Goal: Task Accomplishment & Management: Manage account settings

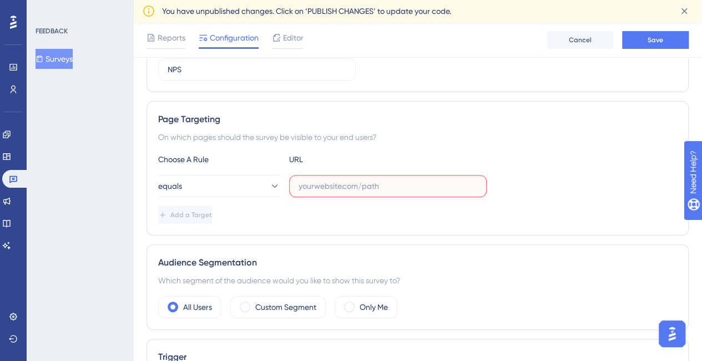
scroll to position [158, 0]
click at [357, 182] on input "text" at bounding box center [388, 186] width 179 height 12
paste input "[URL][DOMAIN_NAME]"
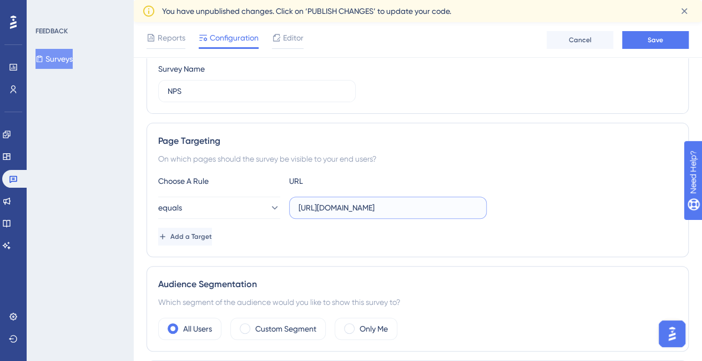
scroll to position [134, 0]
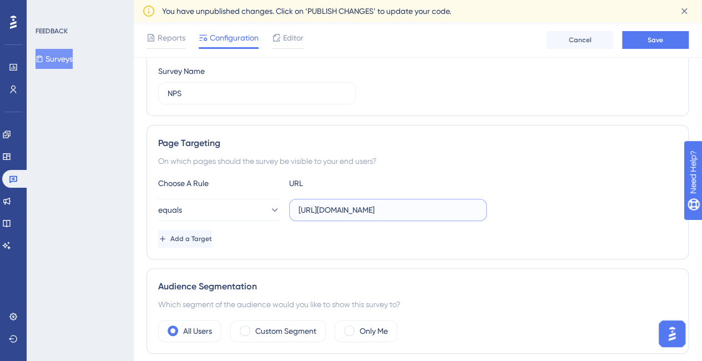
type input "[URL][DOMAIN_NAME]"
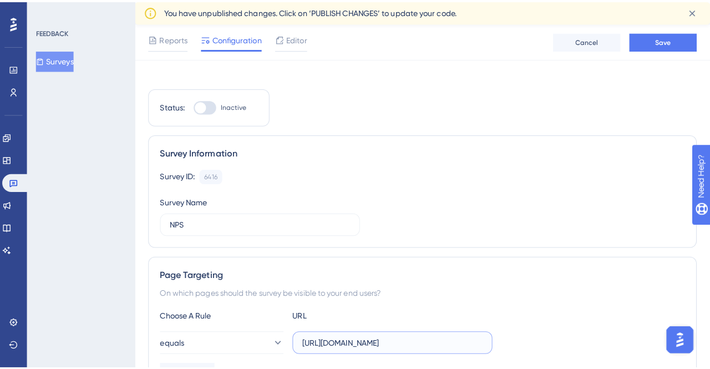
scroll to position [0, 0]
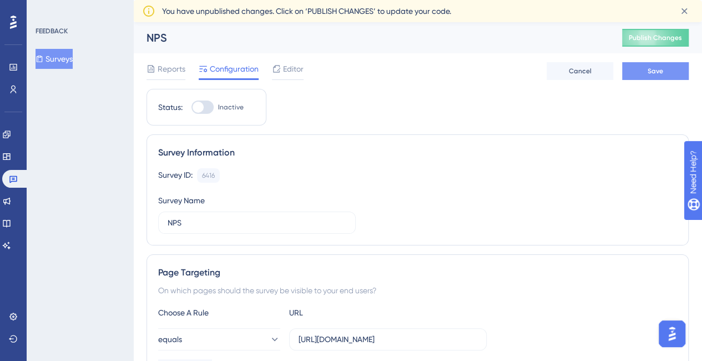
click at [653, 68] on span "Save" at bounding box center [656, 71] width 16 height 9
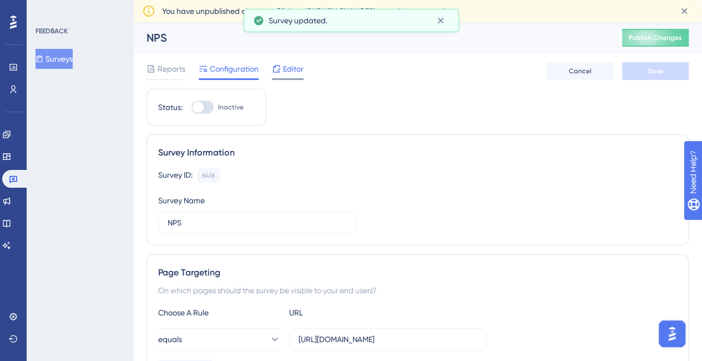
click at [295, 68] on span "Editor" at bounding box center [293, 68] width 21 height 13
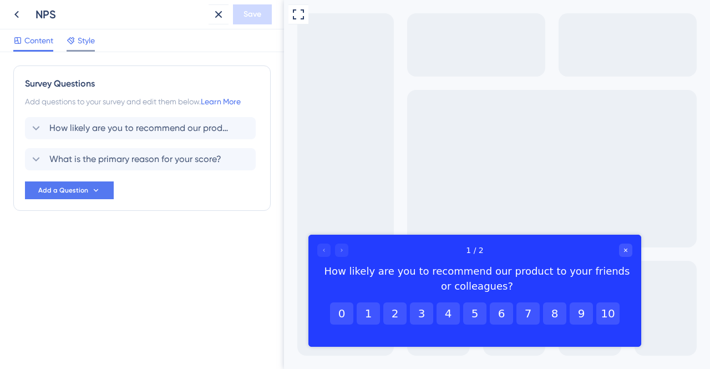
click at [79, 42] on span "Style" at bounding box center [86, 40] width 17 height 13
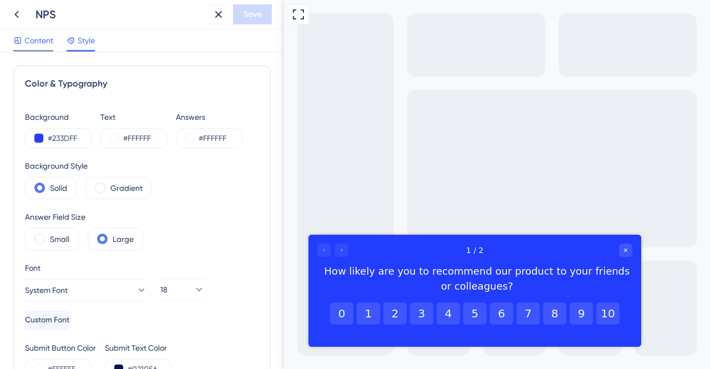
click at [35, 37] on span "Content" at bounding box center [38, 40] width 29 height 13
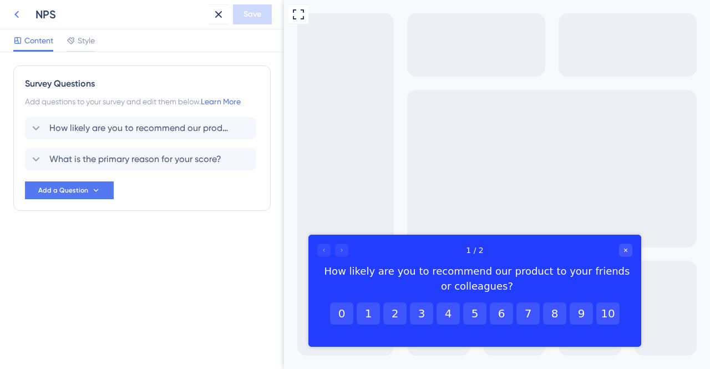
click at [14, 13] on icon at bounding box center [16, 14] width 13 height 13
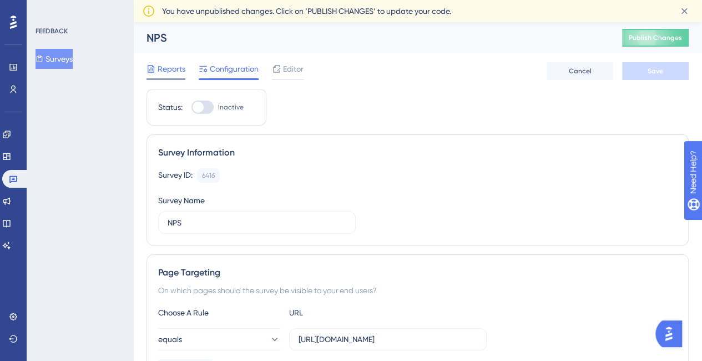
click at [159, 73] on span "Reports" at bounding box center [172, 68] width 28 height 13
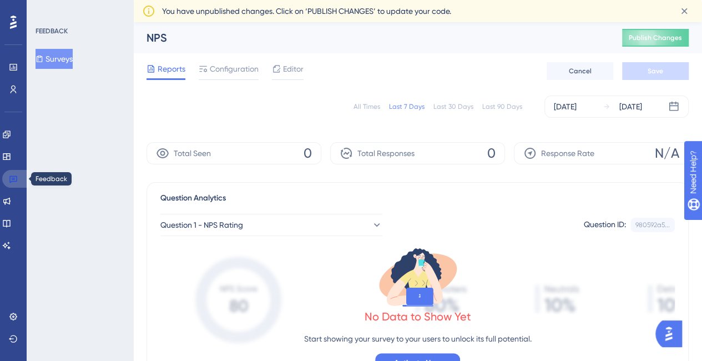
click at [18, 175] on link at bounding box center [15, 179] width 27 height 18
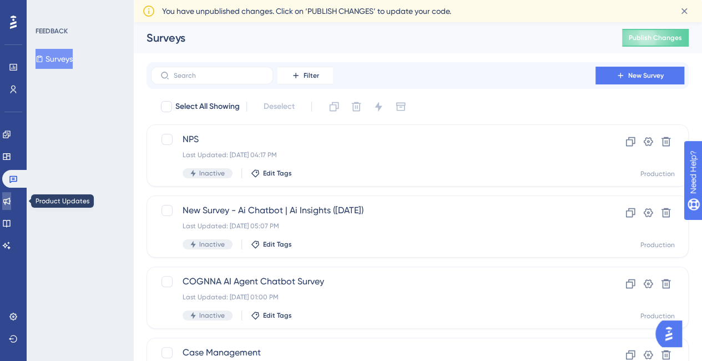
click at [9, 197] on icon at bounding box center [6, 200] width 9 height 9
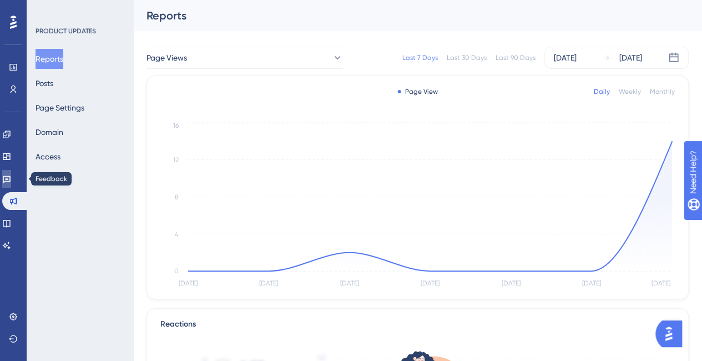
click at [11, 172] on link at bounding box center [6, 179] width 9 height 18
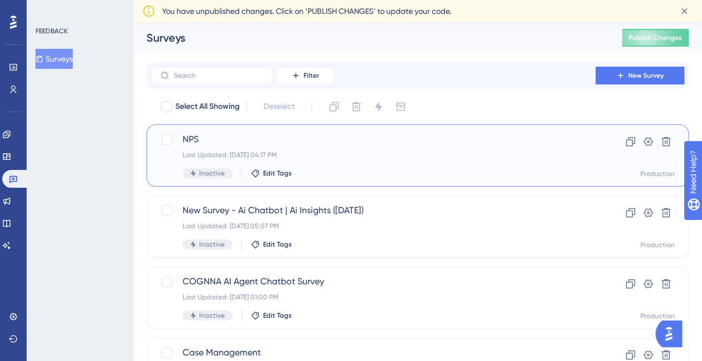
click at [266, 145] on span "NPS" at bounding box center [373, 139] width 381 height 13
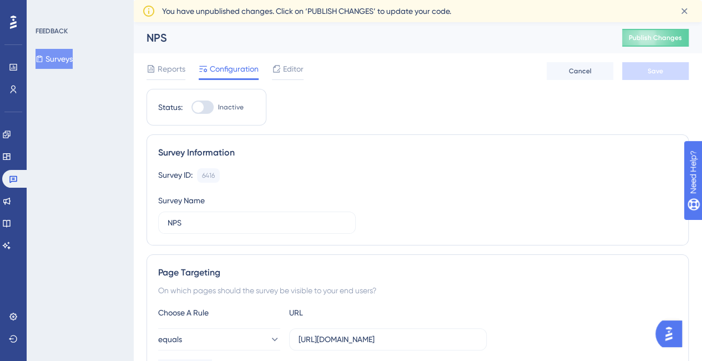
click at [204, 108] on div at bounding box center [202, 106] width 22 height 13
click at [191, 108] on input "Inactive" at bounding box center [191, 107] width 1 height 1
click at [204, 108] on div at bounding box center [206, 107] width 11 height 11
click at [191, 108] on input "Active" at bounding box center [191, 107] width 1 height 1
checkbox input "false"
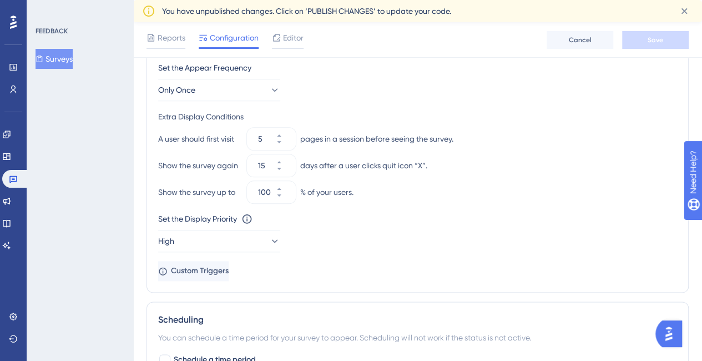
scroll to position [508, 0]
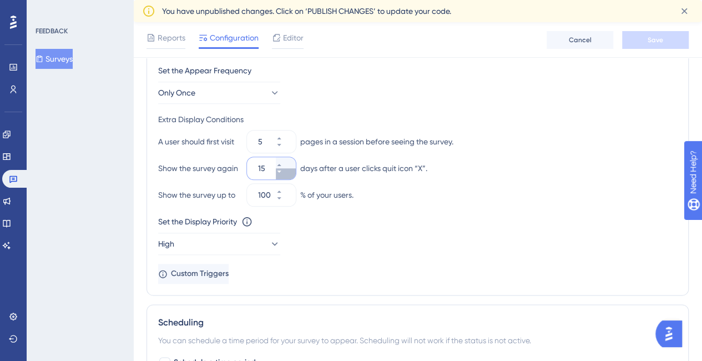
click at [282, 170] on icon at bounding box center [279, 171] width 7 height 7
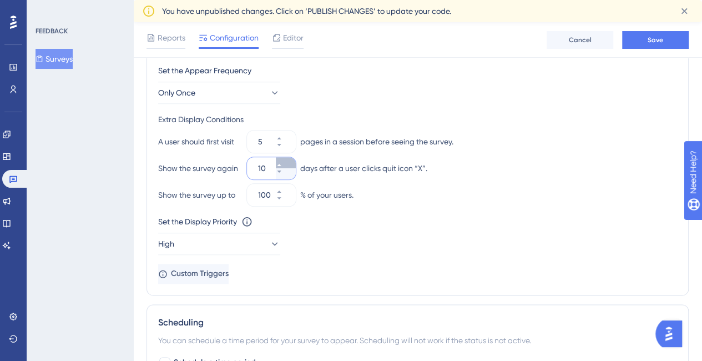
click at [283, 162] on icon at bounding box center [279, 165] width 7 height 7
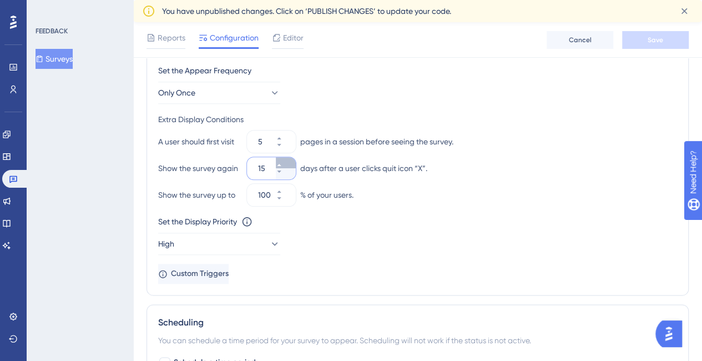
click at [283, 162] on icon at bounding box center [279, 165] width 7 height 7
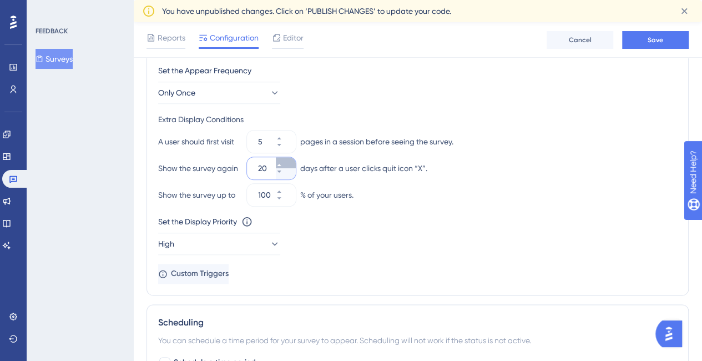
click at [283, 162] on icon at bounding box center [279, 165] width 7 height 7
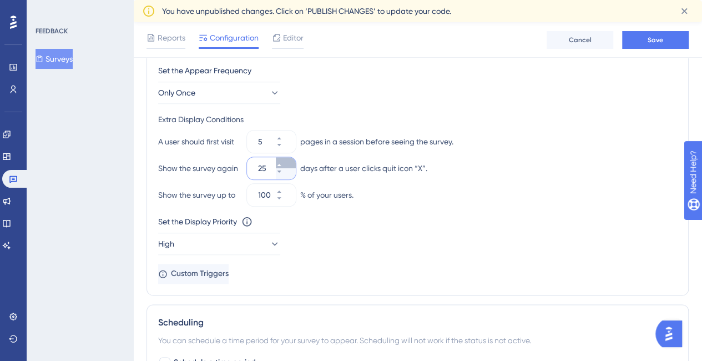
click at [283, 162] on icon at bounding box center [279, 165] width 7 height 7
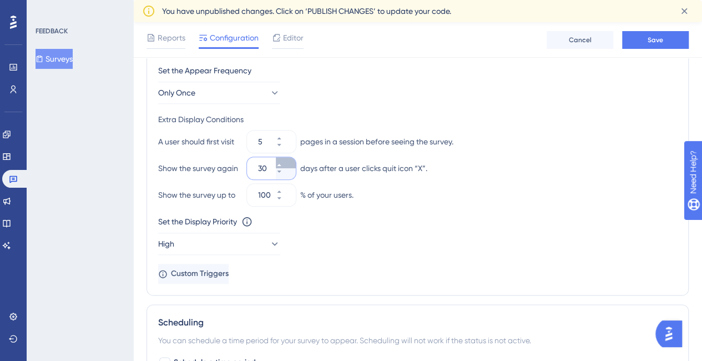
click at [283, 162] on icon at bounding box center [279, 165] width 7 height 7
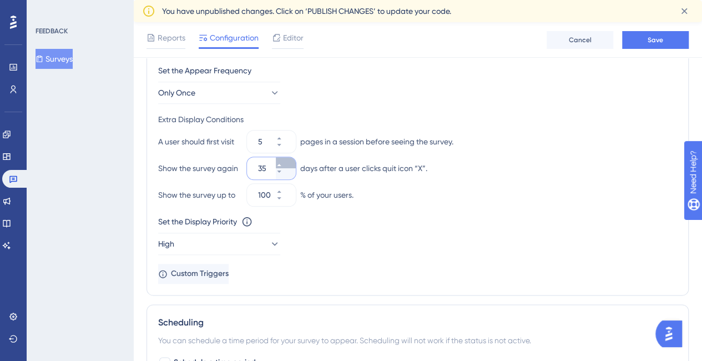
click at [283, 162] on icon at bounding box center [279, 165] width 7 height 7
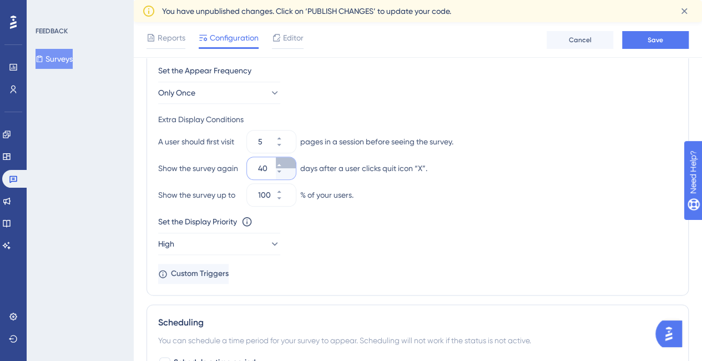
click at [283, 162] on icon at bounding box center [279, 165] width 7 height 7
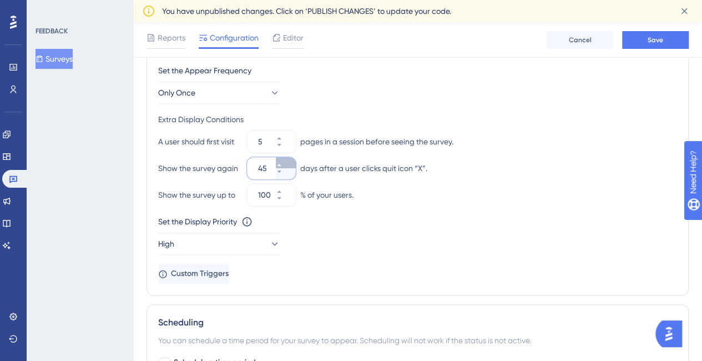
click at [283, 162] on icon at bounding box center [279, 165] width 7 height 7
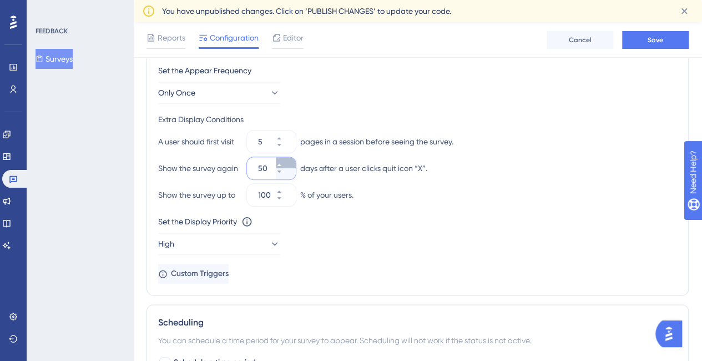
click at [283, 162] on icon at bounding box center [279, 165] width 7 height 7
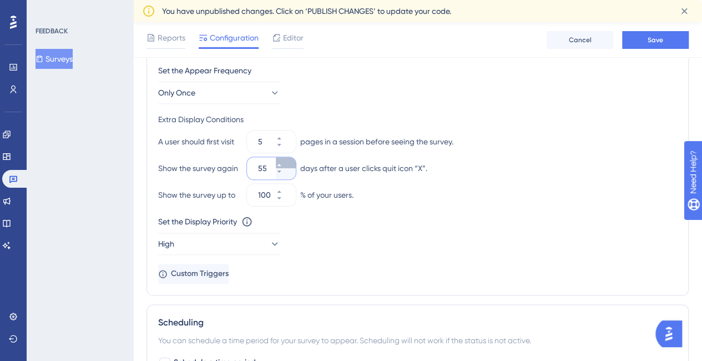
click at [283, 162] on icon at bounding box center [279, 165] width 7 height 7
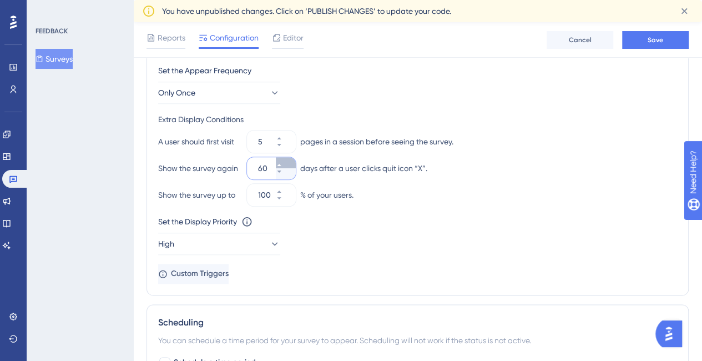
click at [283, 162] on icon at bounding box center [279, 165] width 7 height 7
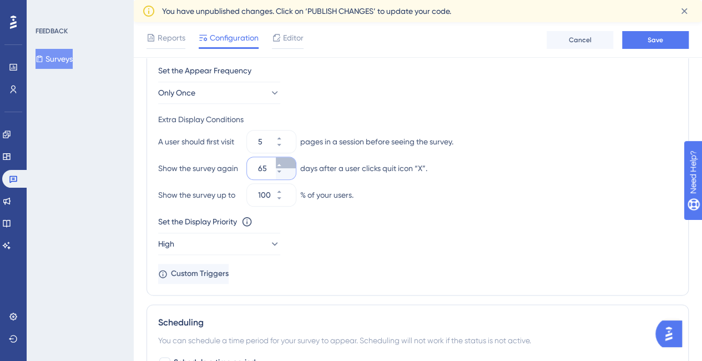
click at [283, 162] on icon at bounding box center [279, 165] width 7 height 7
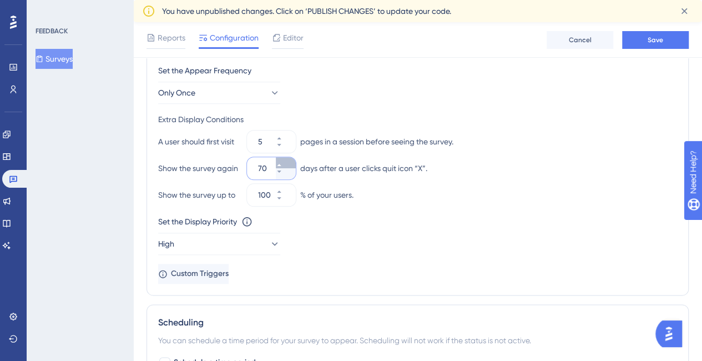
click at [283, 162] on icon at bounding box center [279, 165] width 7 height 7
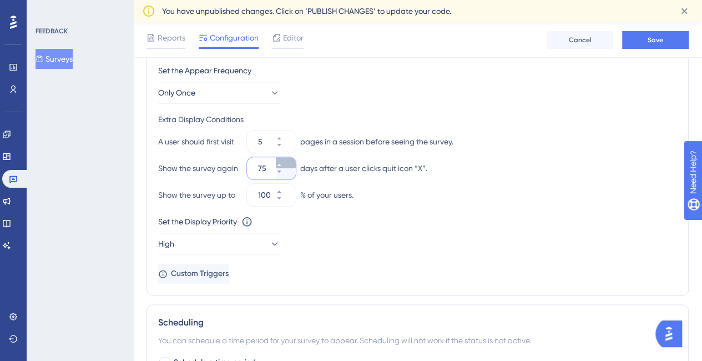
click at [283, 162] on icon at bounding box center [279, 165] width 7 height 7
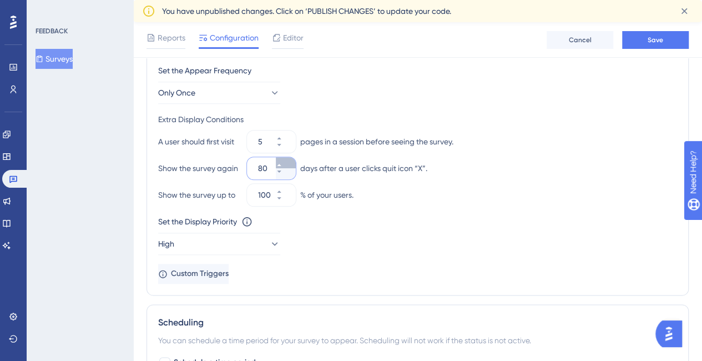
click at [283, 162] on icon at bounding box center [279, 165] width 7 height 7
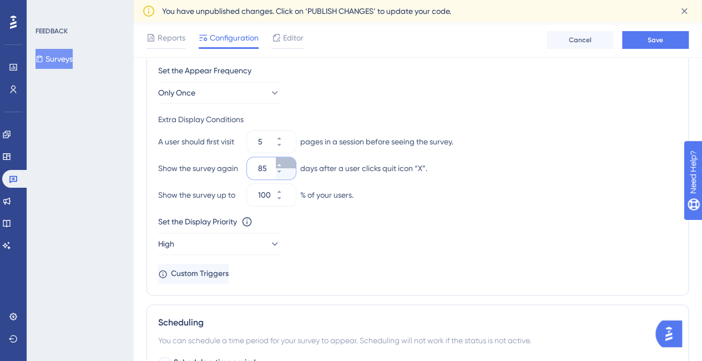
click at [283, 162] on icon at bounding box center [279, 165] width 7 height 7
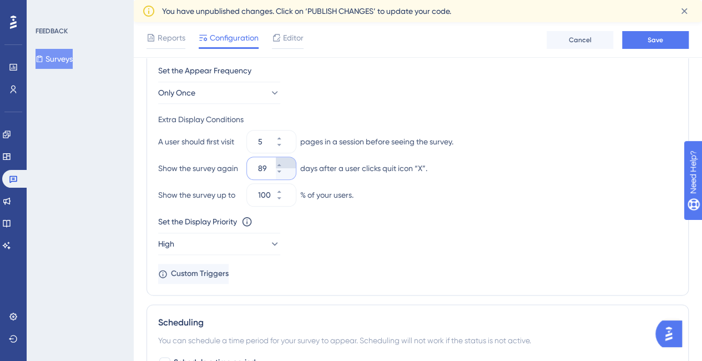
type input "90"
click at [327, 118] on div "Extra Display Conditions" at bounding box center [417, 119] width 519 height 13
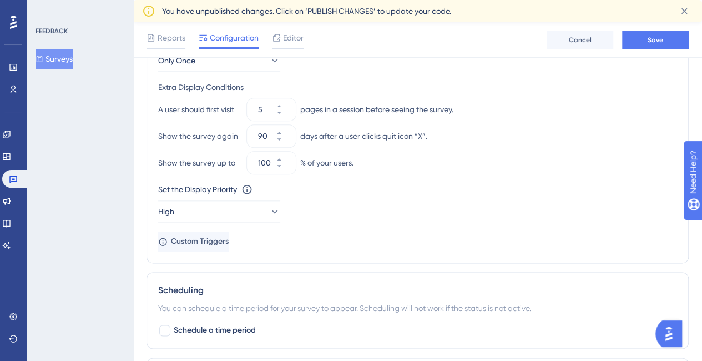
scroll to position [568, 0]
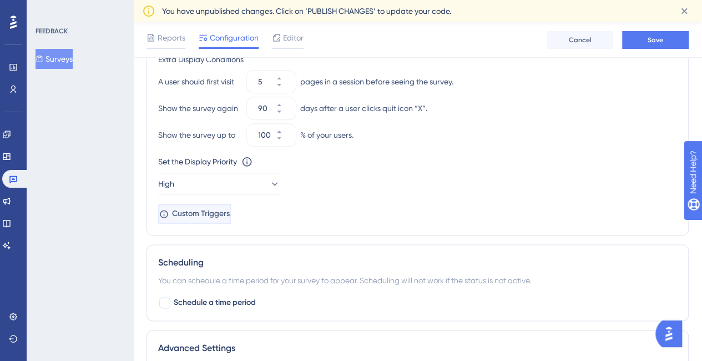
click at [206, 211] on span "Custom Triggers" at bounding box center [201, 213] width 58 height 13
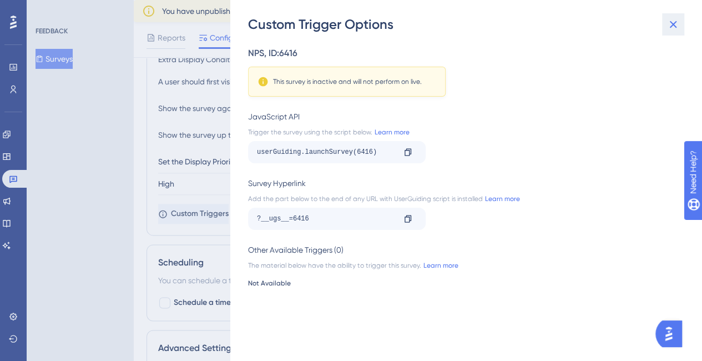
click at [672, 28] on icon at bounding box center [673, 24] width 13 height 13
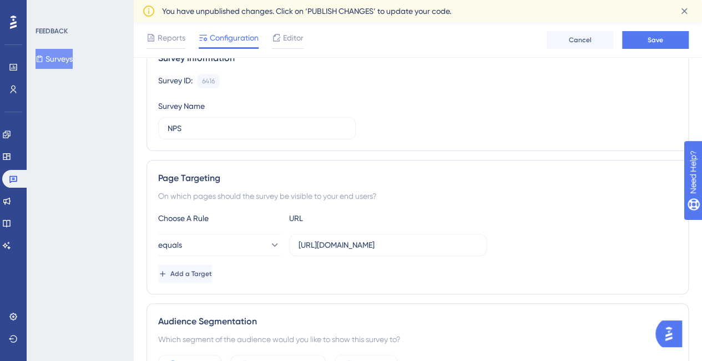
scroll to position [16, 0]
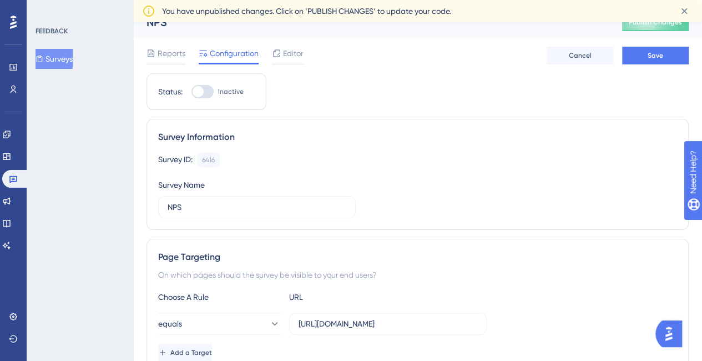
click at [209, 88] on div at bounding box center [202, 91] width 22 height 13
click at [191, 92] on input "Inactive" at bounding box center [191, 92] width 1 height 1
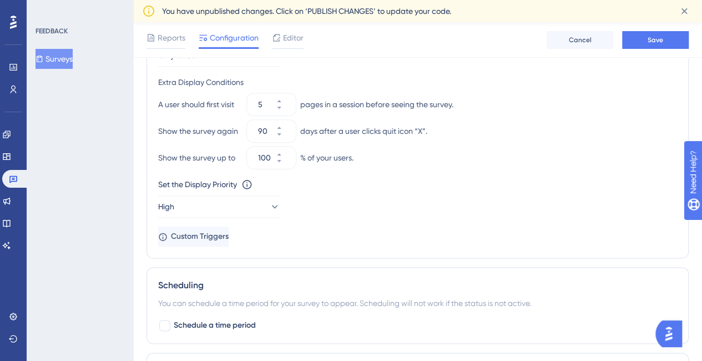
scroll to position [545, 0]
click at [226, 232] on span "Custom Triggers" at bounding box center [201, 237] width 58 height 13
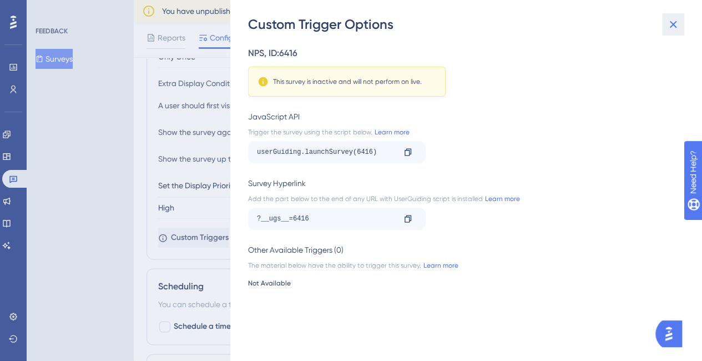
drag, startPoint x: 672, startPoint y: 27, endPoint x: 649, endPoint y: 26, distance: 22.8
click at [672, 27] on icon at bounding box center [673, 24] width 13 height 13
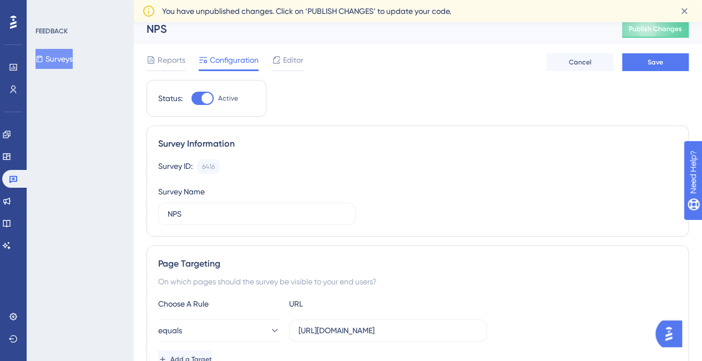
scroll to position [7, 0]
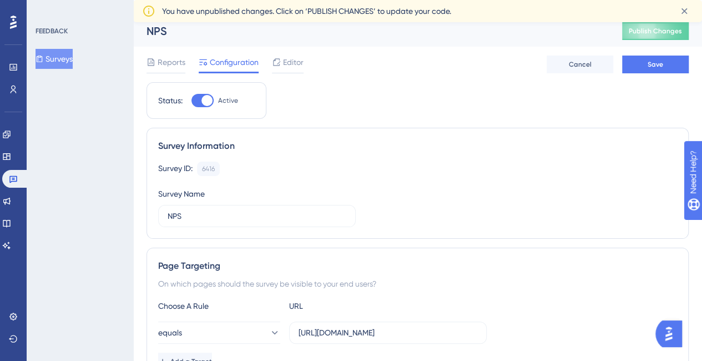
click at [211, 97] on div at bounding box center [206, 100] width 11 height 11
click at [191, 100] on input "Active" at bounding box center [191, 100] width 1 height 1
checkbox input "false"
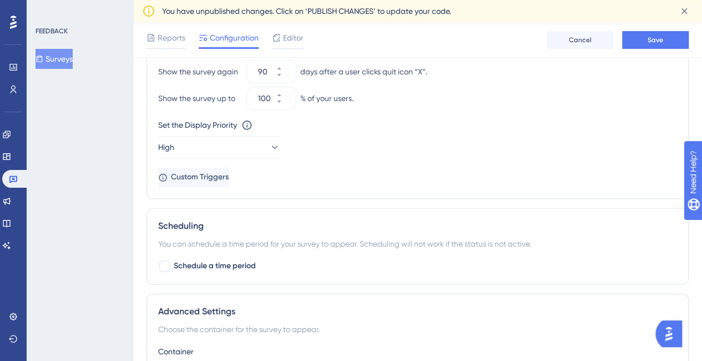
scroll to position [604, 0]
click at [639, 41] on button "Save" at bounding box center [655, 40] width 67 height 18
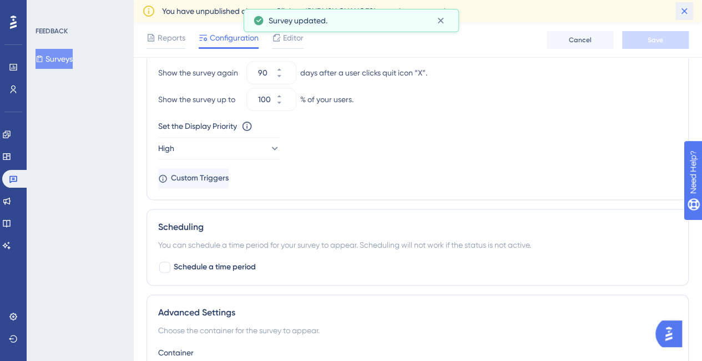
click at [684, 13] on icon at bounding box center [684, 11] width 11 height 11
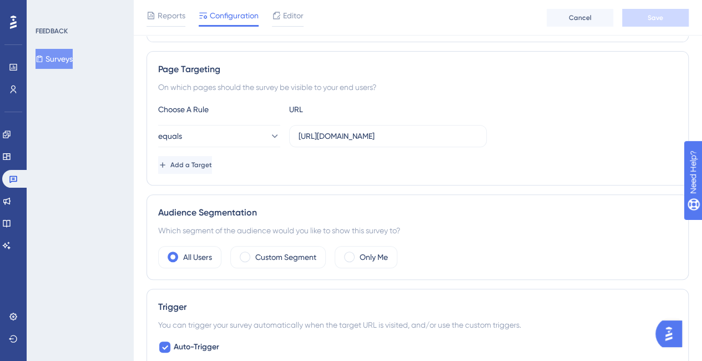
scroll to position [173, 0]
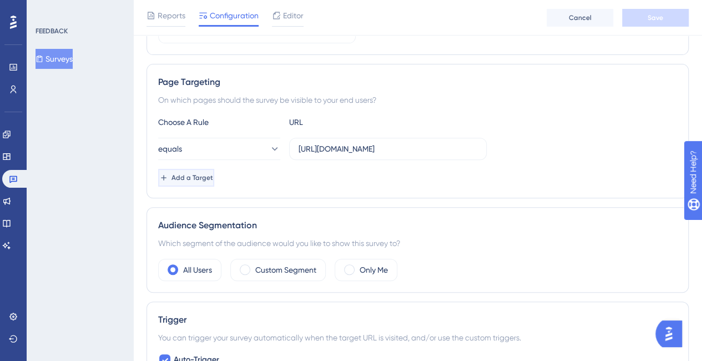
click at [213, 175] on span "Add a Target" at bounding box center [193, 177] width 42 height 9
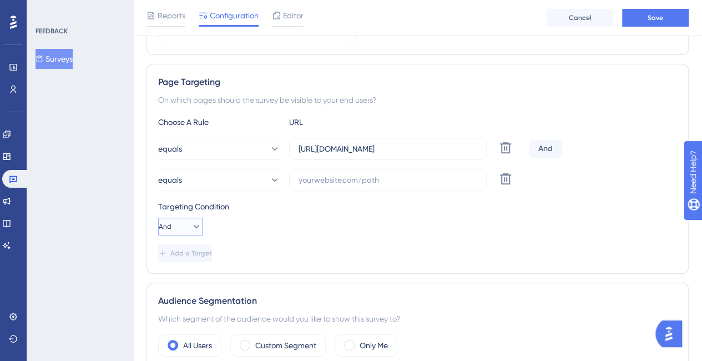
click at [195, 226] on button "And" at bounding box center [180, 227] width 44 height 18
click at [177, 254] on span "And" at bounding box center [177, 257] width 14 height 13
click at [508, 179] on icon at bounding box center [505, 178] width 13 height 13
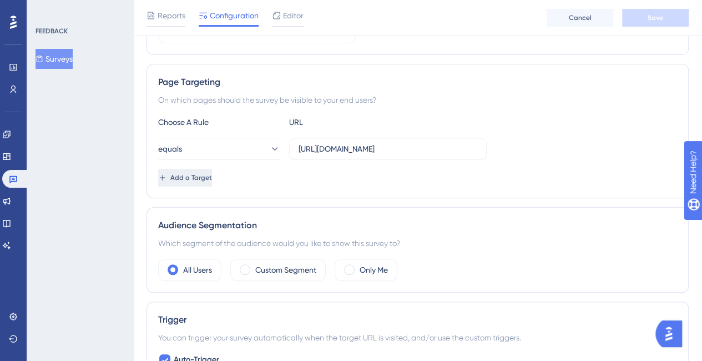
click at [212, 175] on span "Add a Target" at bounding box center [191, 177] width 42 height 9
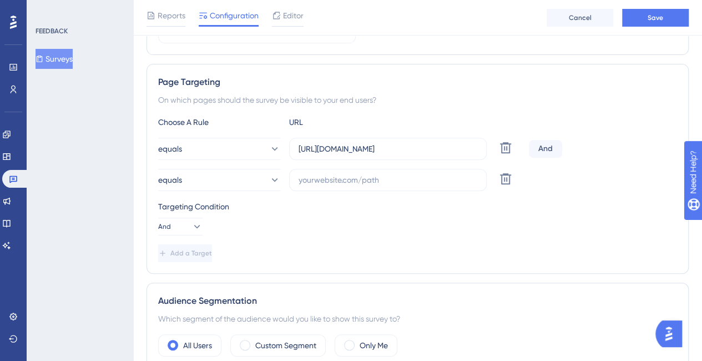
click at [548, 148] on div "And" at bounding box center [545, 149] width 33 height 18
click at [191, 221] on icon at bounding box center [196, 226] width 11 height 11
click at [183, 274] on div "Or Or" at bounding box center [180, 280] width 21 height 22
click at [279, 177] on button "equals" at bounding box center [219, 180] width 122 height 22
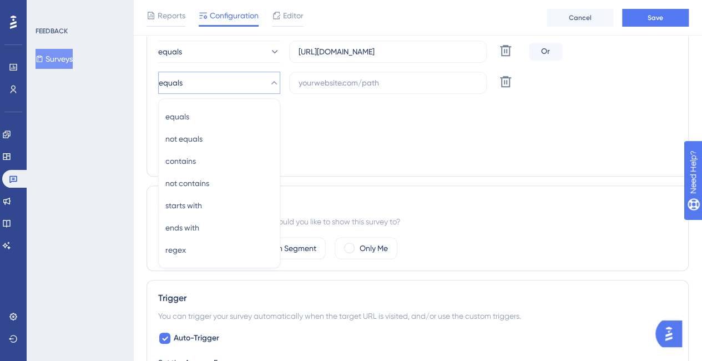
click at [331, 139] on div "Choose A Rule URL equals [URL][DOMAIN_NAME] Delete Or equals equals equals not …" at bounding box center [417, 91] width 519 height 147
click at [504, 78] on icon at bounding box center [505, 81] width 13 height 13
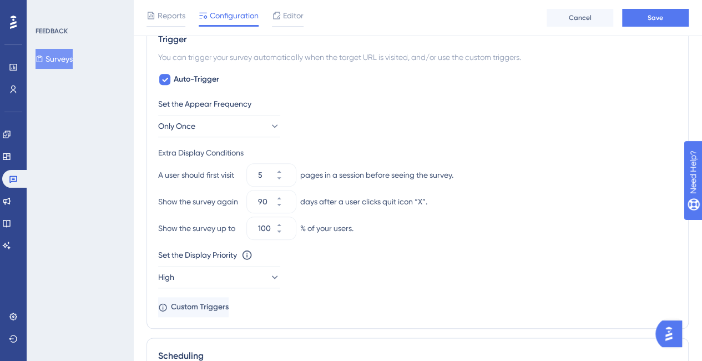
scroll to position [461, 0]
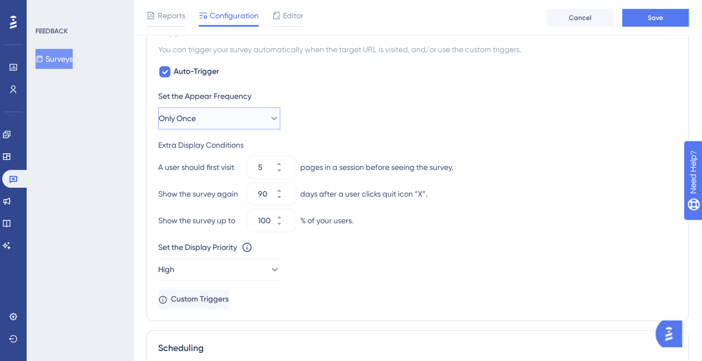
click at [269, 118] on icon at bounding box center [274, 118] width 11 height 11
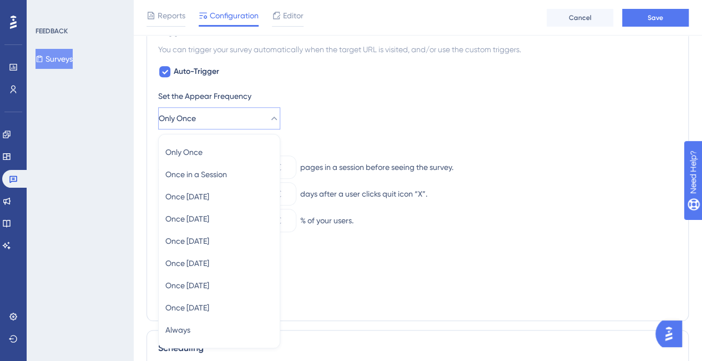
scroll to position [517, 0]
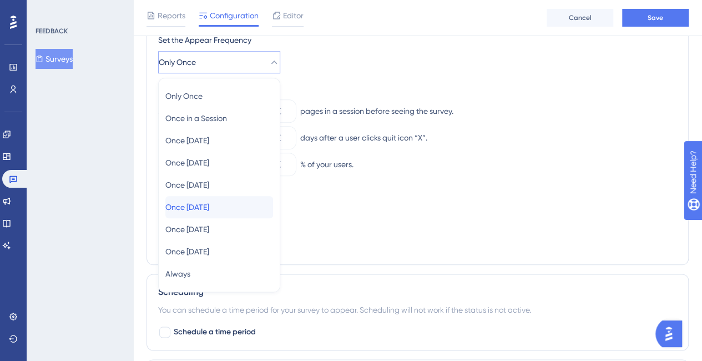
click at [209, 200] on span "Once [DATE]" at bounding box center [187, 206] width 44 height 13
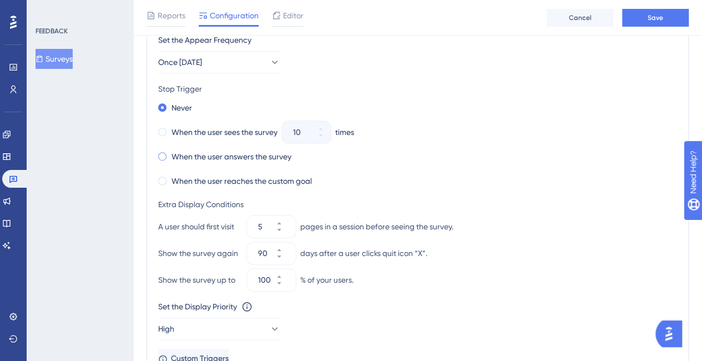
click at [162, 153] on span at bounding box center [162, 156] width 8 height 8
click at [170, 154] on input "radio" at bounding box center [170, 154] width 0 height 0
click at [160, 132] on span at bounding box center [162, 132] width 8 height 8
click at [170, 129] on input "radio" at bounding box center [170, 129] width 0 height 0
click at [317, 135] on icon at bounding box center [314, 135] width 7 height 7
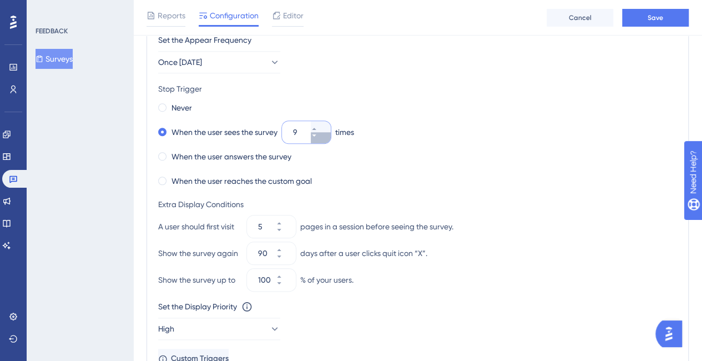
click at [317, 135] on icon at bounding box center [314, 135] width 7 height 7
type input "5"
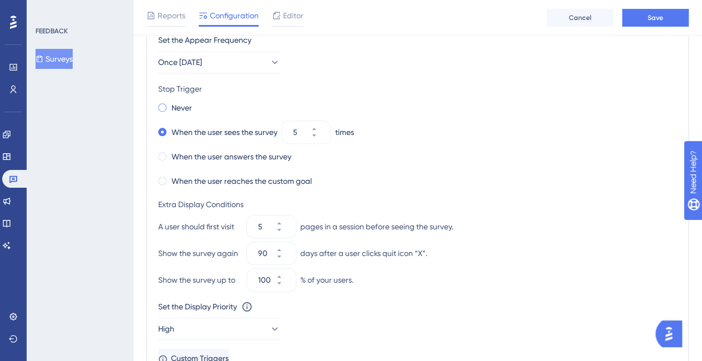
click at [164, 105] on span at bounding box center [162, 107] width 8 height 8
click at [170, 105] on input "radio" at bounding box center [170, 105] width 0 height 0
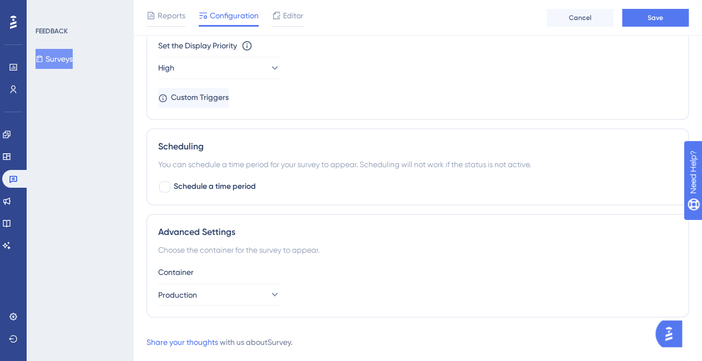
scroll to position [797, 0]
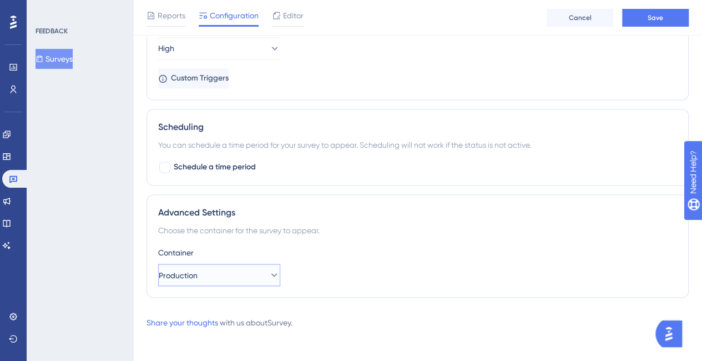
click at [194, 273] on span "Production" at bounding box center [178, 274] width 39 height 13
click at [194, 306] on span "Staging" at bounding box center [179, 308] width 28 height 13
click at [239, 275] on button "Staging" at bounding box center [219, 275] width 122 height 22
click at [203, 324] on span "Production" at bounding box center [184, 330] width 39 height 13
click at [164, 165] on div at bounding box center [164, 167] width 11 height 11
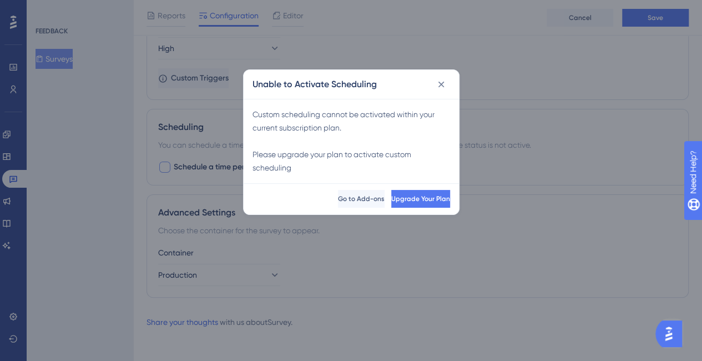
scroll to position [788, 0]
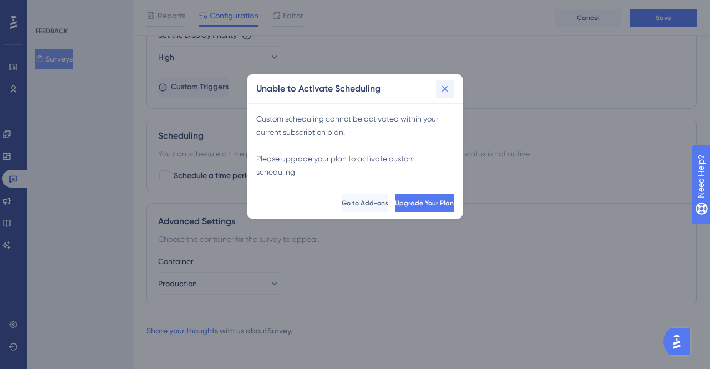
click at [445, 89] on icon at bounding box center [445, 88] width 6 height 6
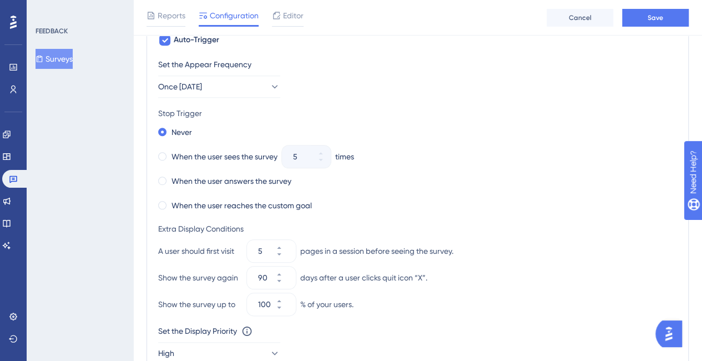
scroll to position [493, 0]
drag, startPoint x: 708, startPoint y: 284, endPoint x: 21, endPoint y: 1, distance: 743.9
click at [264, 270] on input "90" at bounding box center [266, 276] width 16 height 13
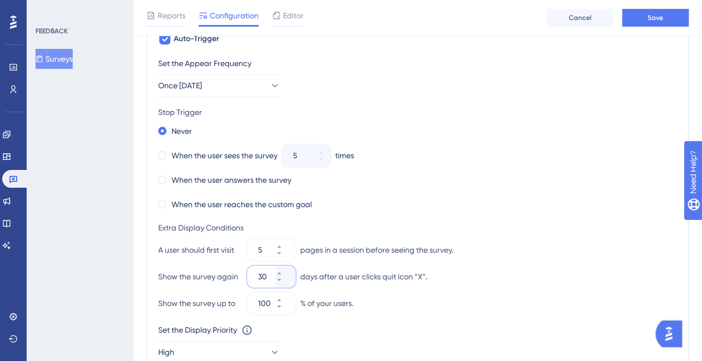
type input "30"
click at [526, 221] on div "Extra Display Conditions" at bounding box center [417, 227] width 519 height 13
